Goal: Information Seeking & Learning: Check status

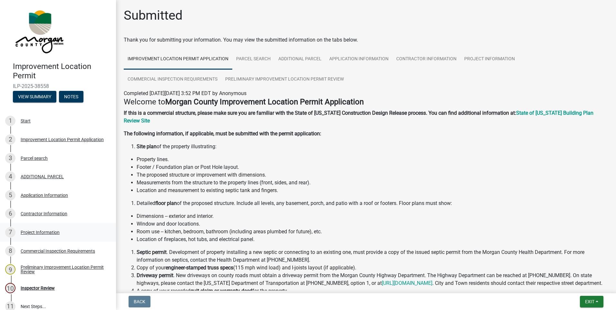
click at [32, 231] on div "Project Information" at bounding box center [40, 232] width 39 height 5
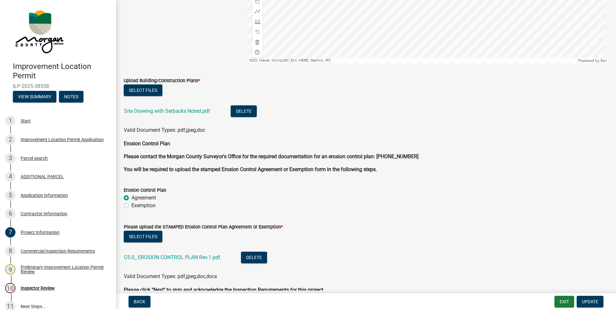
scroll to position [1547, 0]
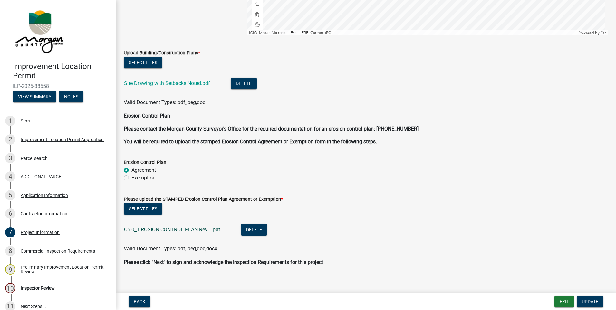
click at [182, 230] on link "C5.0_ EROSION CONTROL PLAN Rev.1.pdf" at bounding box center [172, 230] width 96 height 6
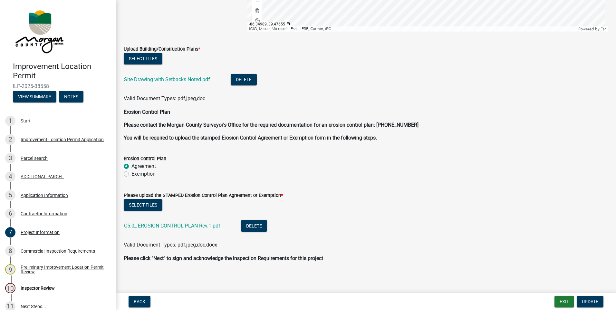
scroll to position [1553, 0]
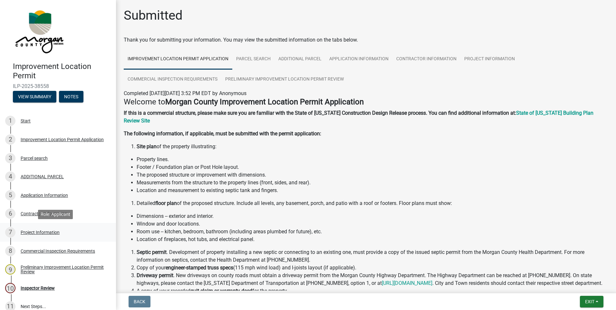
click at [44, 232] on div "Project Information" at bounding box center [40, 232] width 39 height 5
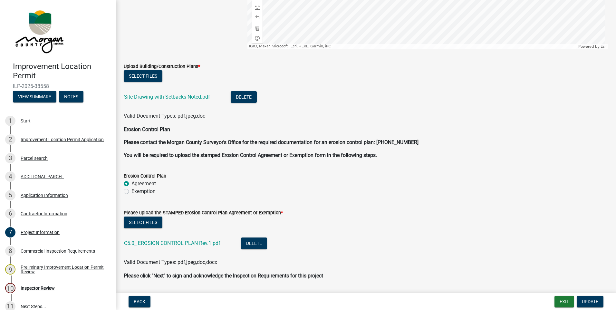
scroll to position [1553, 0]
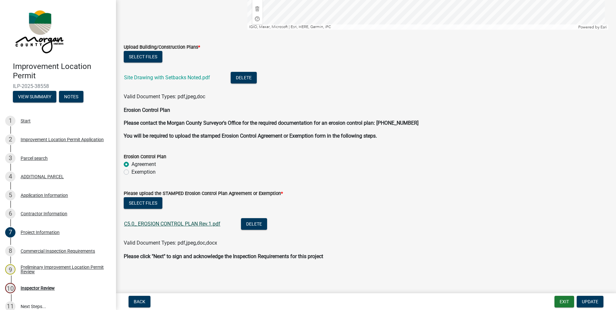
click at [182, 227] on link "C5.0_ EROSION CONTROL PLAN Rev.1.pdf" at bounding box center [172, 224] width 96 height 6
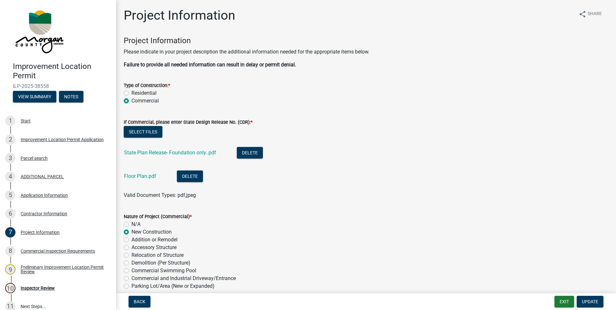
scroll to position [1553, 0]
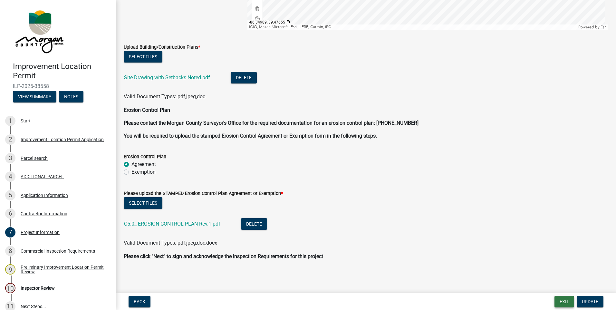
click at [562, 301] on button "Exit" at bounding box center [565, 302] width 20 height 12
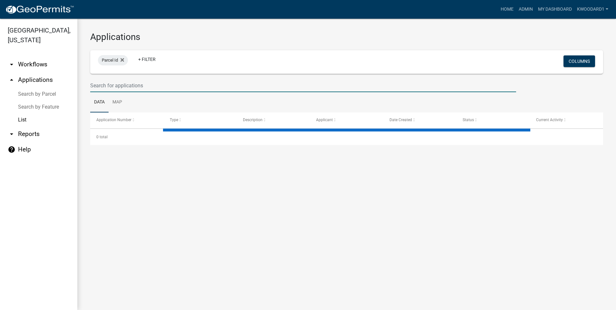
select select "3: 100"
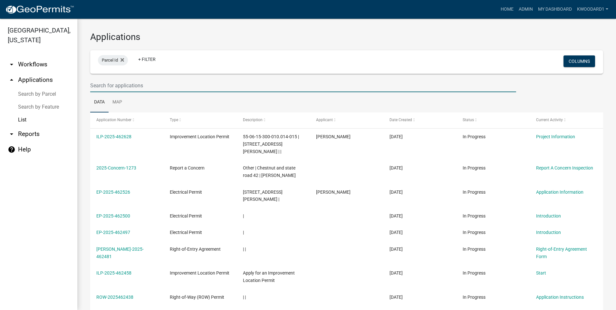
click at [141, 87] on input "text" at bounding box center [303, 85] width 426 height 13
type input "hickman"
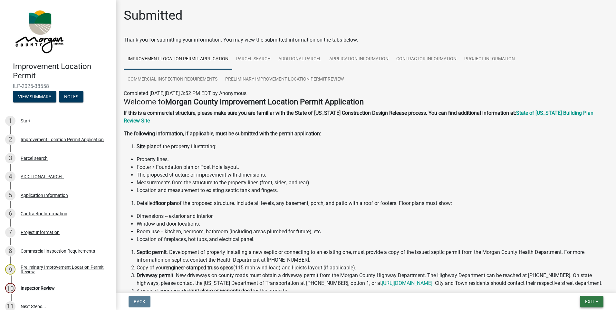
click at [585, 299] on span "Exit" at bounding box center [589, 301] width 9 height 5
click at [573, 285] on button "Save & Exit" at bounding box center [578, 284] width 52 height 15
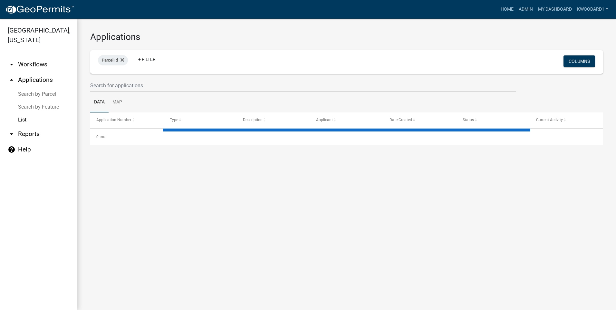
select select "3: 100"
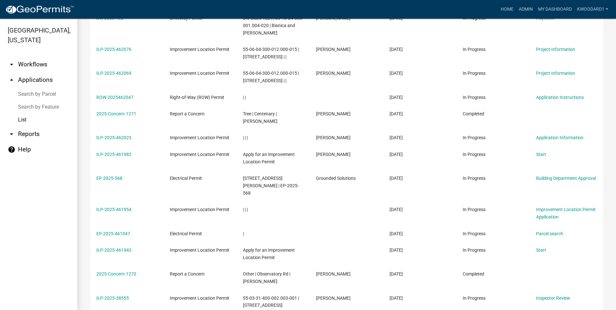
scroll to position [612, 0]
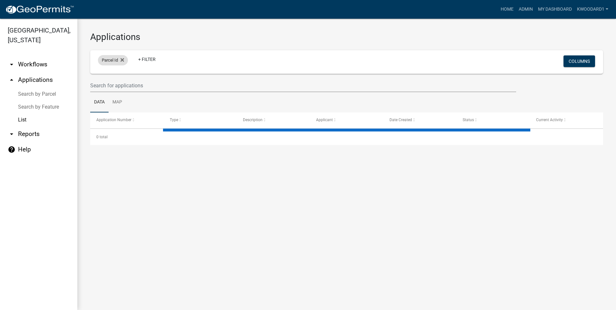
select select "3: 100"
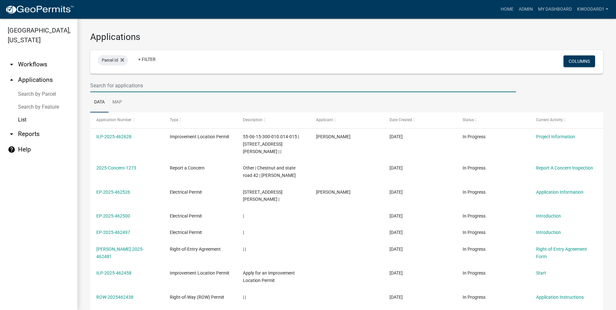
click at [106, 87] on input "text" at bounding box center [303, 85] width 426 height 13
type input "r"
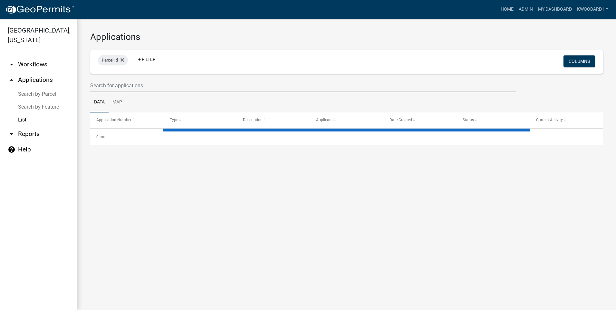
select select "3: 100"
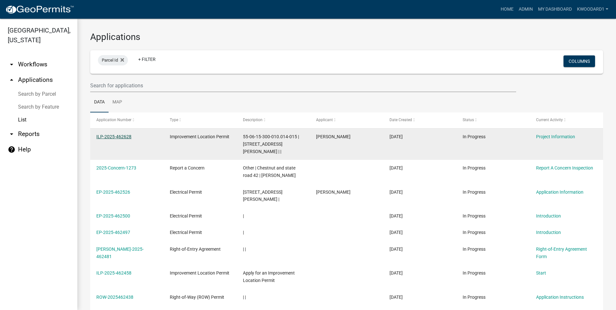
click at [102, 137] on link "ILP-2025-462628" at bounding box center [113, 136] width 35 height 5
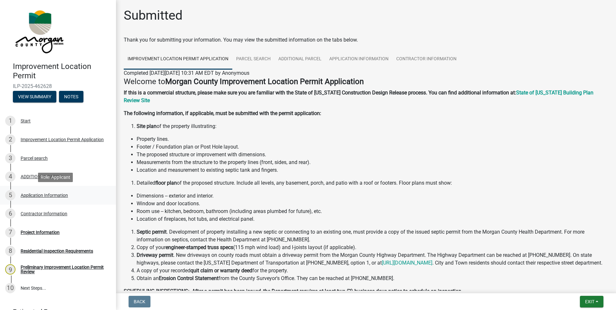
click at [31, 195] on div "Application Information" at bounding box center [44, 195] width 47 height 5
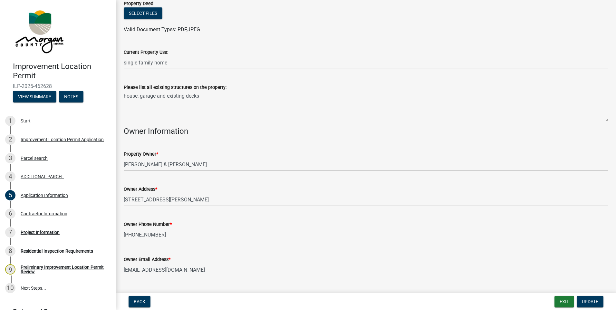
scroll to position [226, 0]
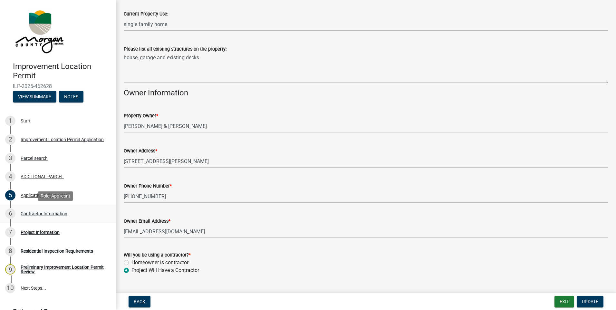
click at [35, 214] on div "Contractor Information" at bounding box center [44, 213] width 47 height 5
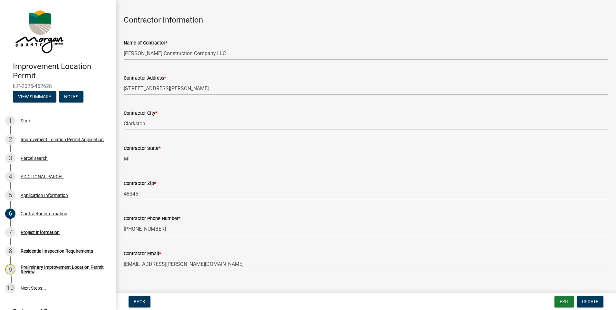
scroll to position [31, 0]
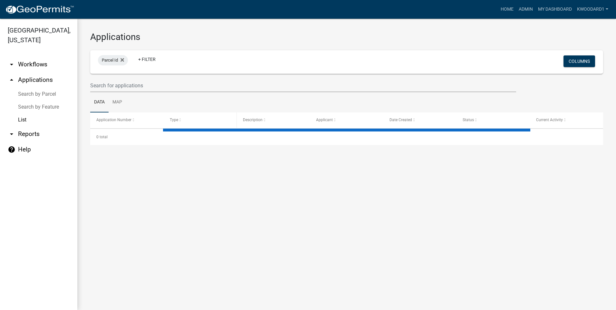
select select "3: 100"
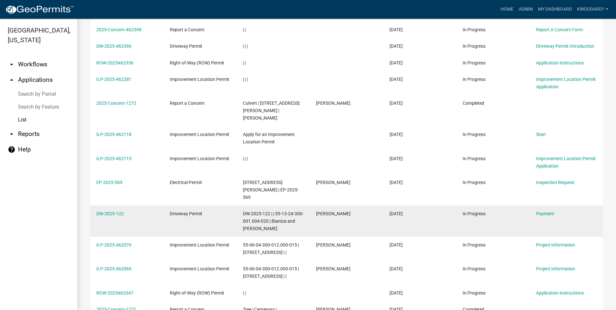
scroll to position [419, 0]
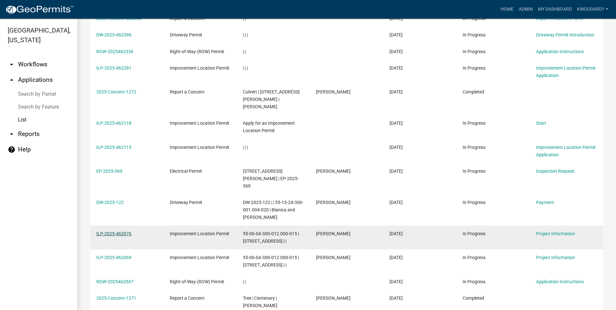
click at [115, 231] on link "ILP-2025-462076" at bounding box center [113, 233] width 35 height 5
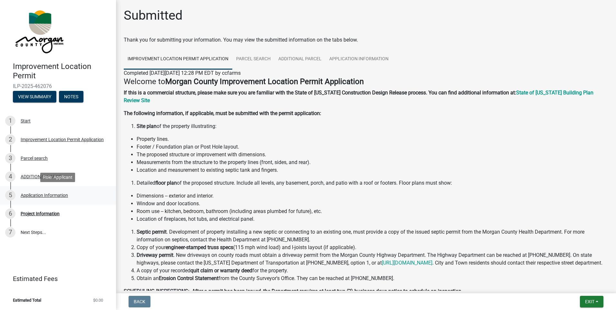
click at [34, 195] on div "Application Information" at bounding box center [44, 195] width 47 height 5
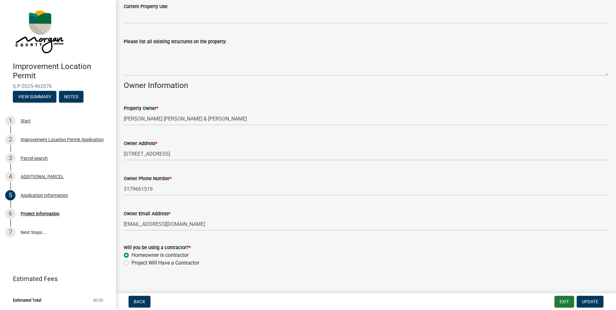
scroll to position [240, 0]
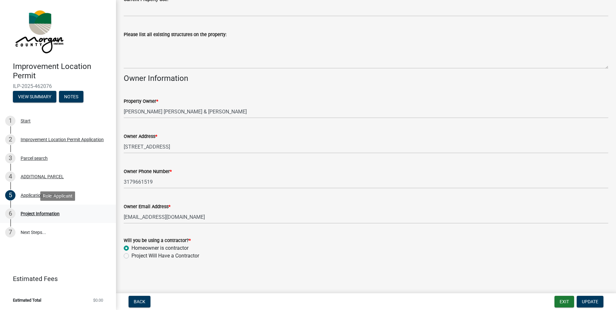
click at [51, 211] on div "Project Information" at bounding box center [40, 213] width 39 height 5
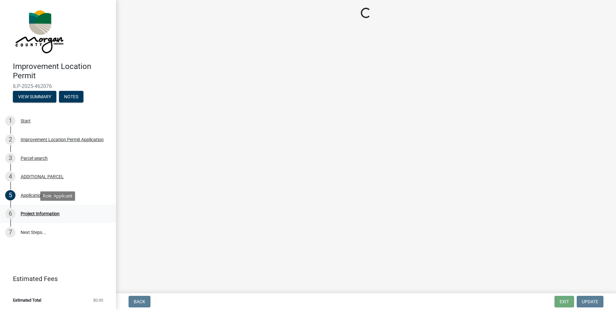
scroll to position [0, 0]
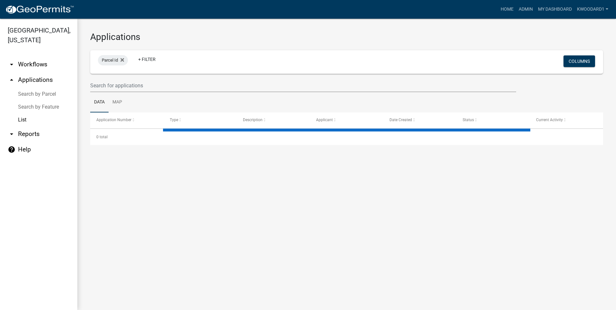
select select "3: 100"
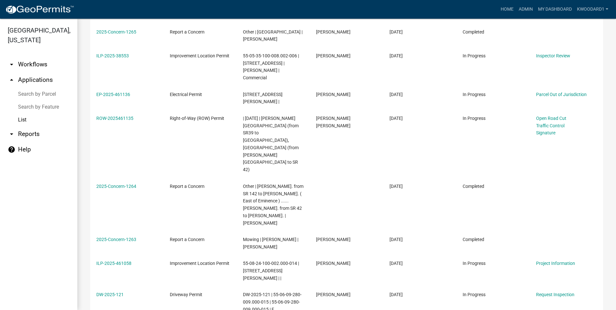
scroll to position [1418, 0]
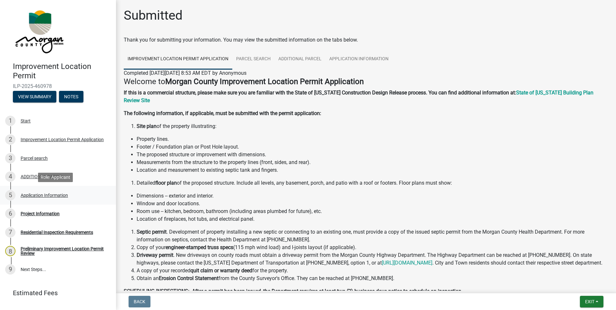
click at [33, 188] on link "5 Application Information" at bounding box center [58, 195] width 116 height 19
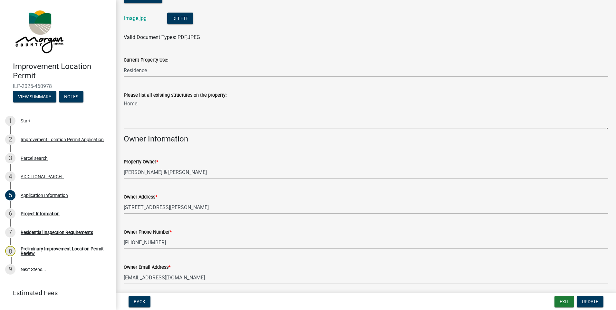
scroll to position [258, 0]
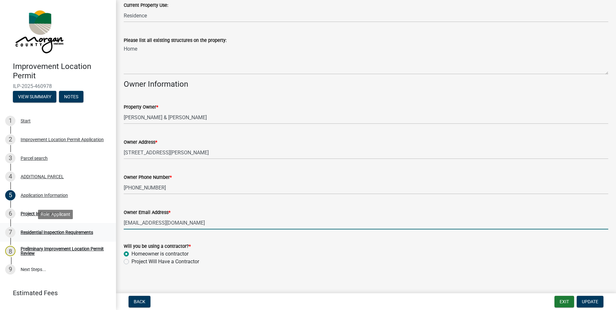
drag, startPoint x: 193, startPoint y: 224, endPoint x: 128, endPoint y: 227, distance: 64.8
click at [110, 226] on div "Improvement Location Permit ILP-2025-460978 View Summary Notes 1 Start 2 Improv…" at bounding box center [308, 155] width 616 height 310
